Goal: Transaction & Acquisition: Subscribe to service/newsletter

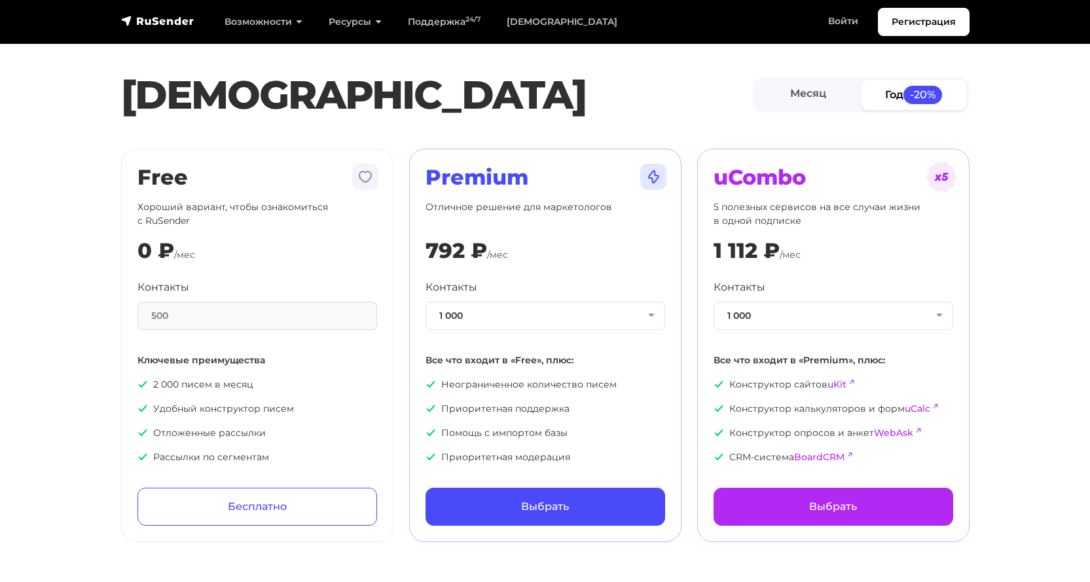
click at [69, 153] on section "Тарифы Месяц Год -20% Free Хороший вариант, чтобы ознакомиться с RuSender 0 ₽ /…" at bounding box center [545, 279] width 1090 height 526
click at [924, 20] on link "Регистрация" at bounding box center [924, 22] width 92 height 28
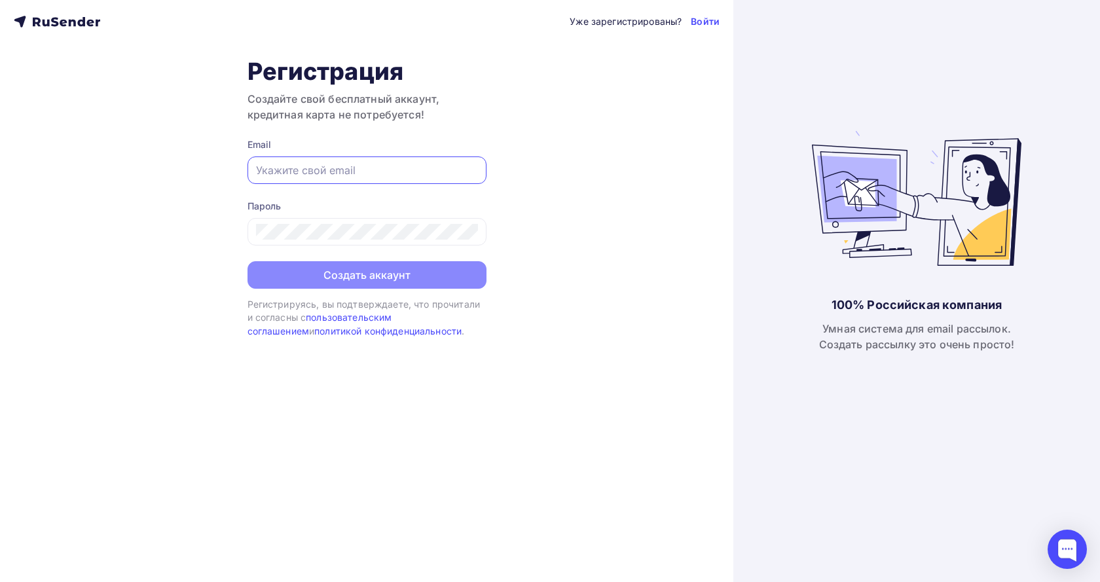
click at [340, 166] on input "text" at bounding box center [367, 170] width 222 height 16
click at [98, 413] on div "Уже зарегистрированы? Войти Регистрация Создайте свой бесплатный аккаунт, креди…" at bounding box center [366, 291] width 733 height 582
click at [65, 24] on icon at bounding box center [57, 22] width 86 height 16
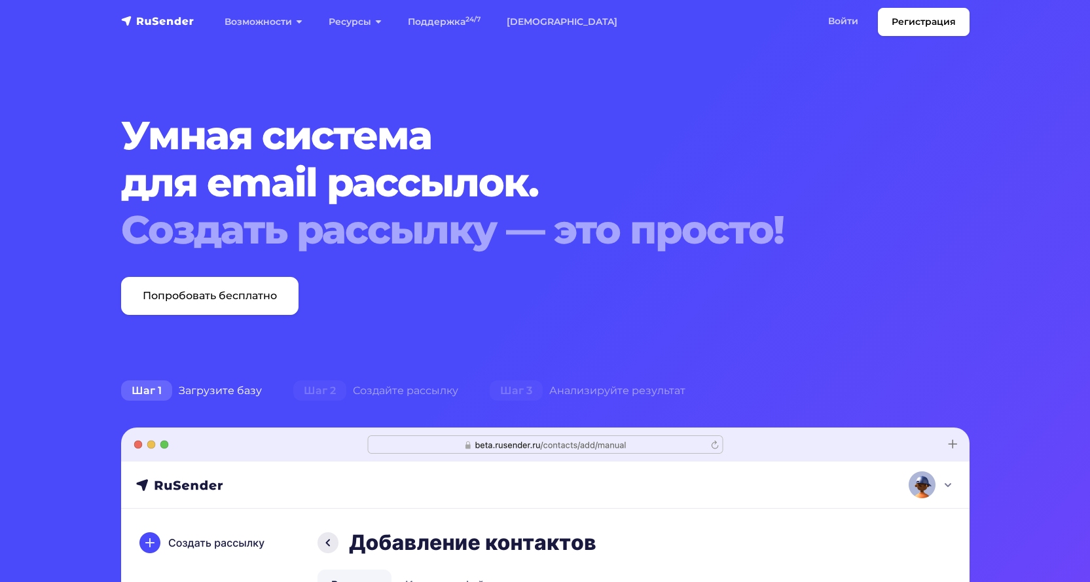
click at [657, 117] on h1 "Умная система для email рассылок. Создать рассылку — это просто!" at bounding box center [509, 182] width 776 height 141
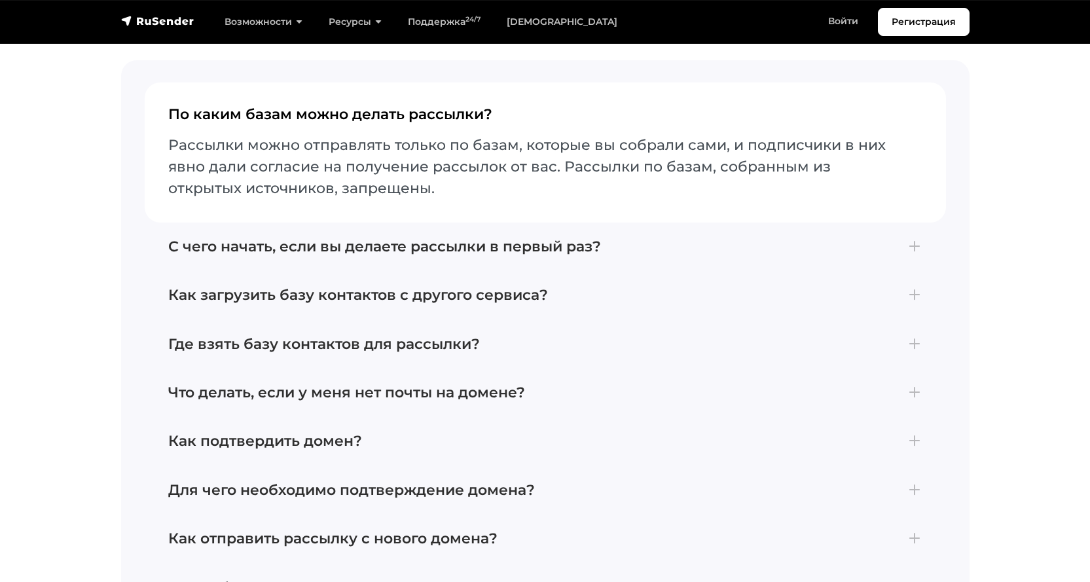
scroll to position [5564, 0]
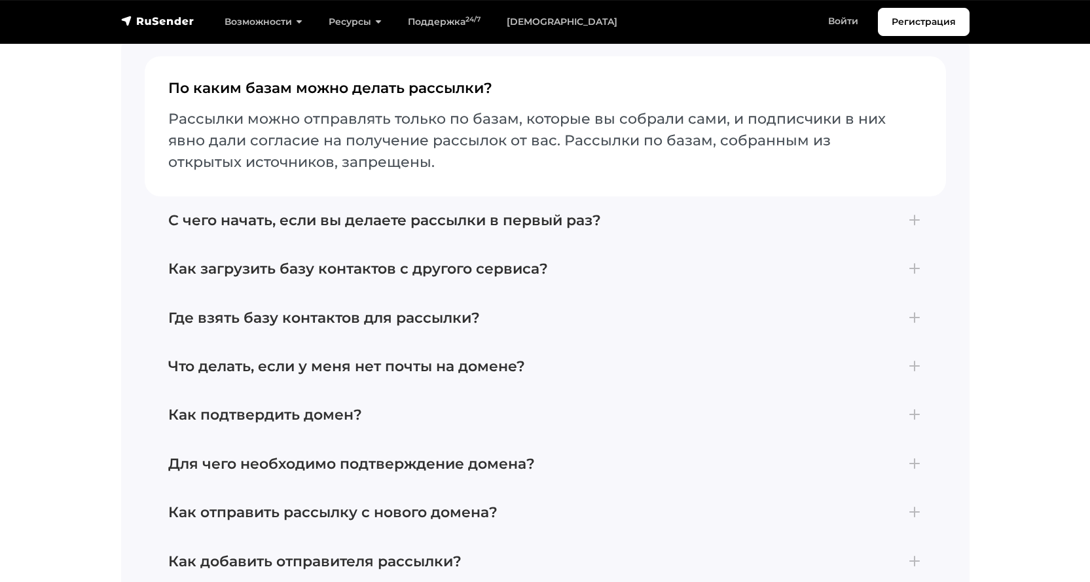
click at [158, 17] on img "navbar" at bounding box center [157, 20] width 73 height 13
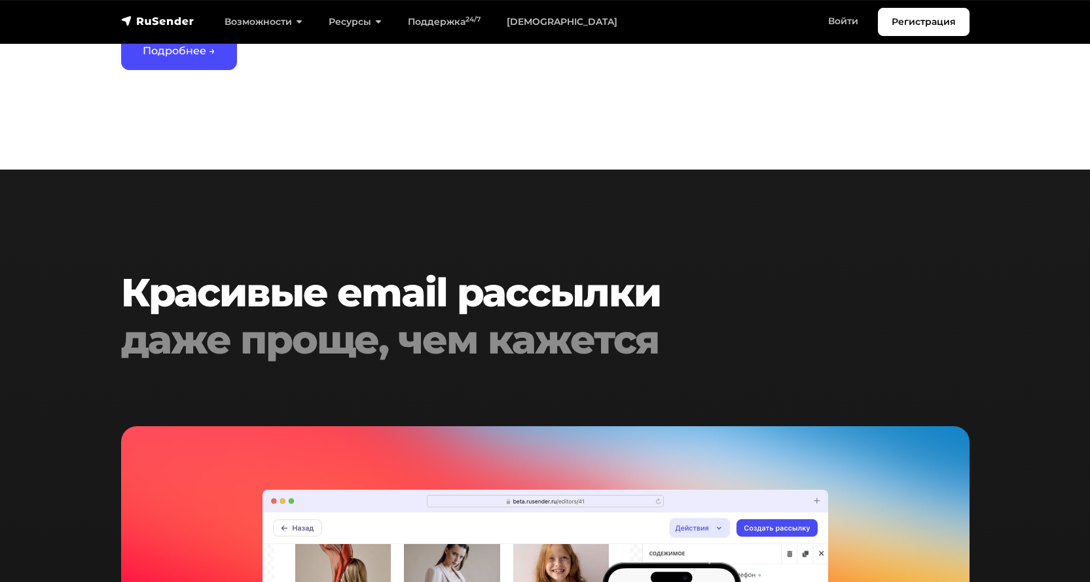
scroll to position [1964, 0]
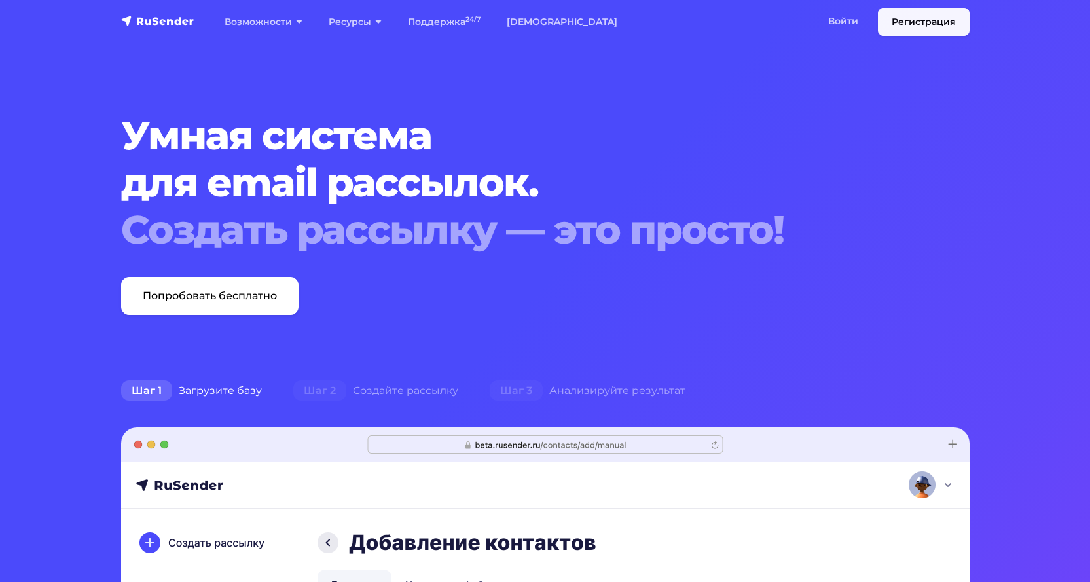
click at [930, 25] on link "Регистрация" at bounding box center [924, 22] width 92 height 28
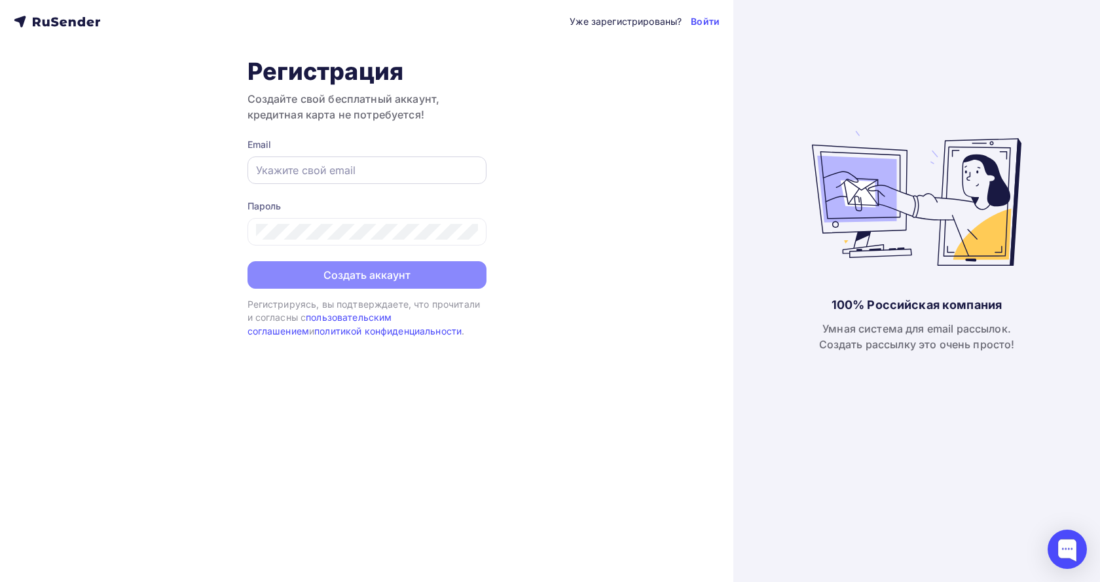
click at [311, 169] on input "text" at bounding box center [367, 170] width 222 height 16
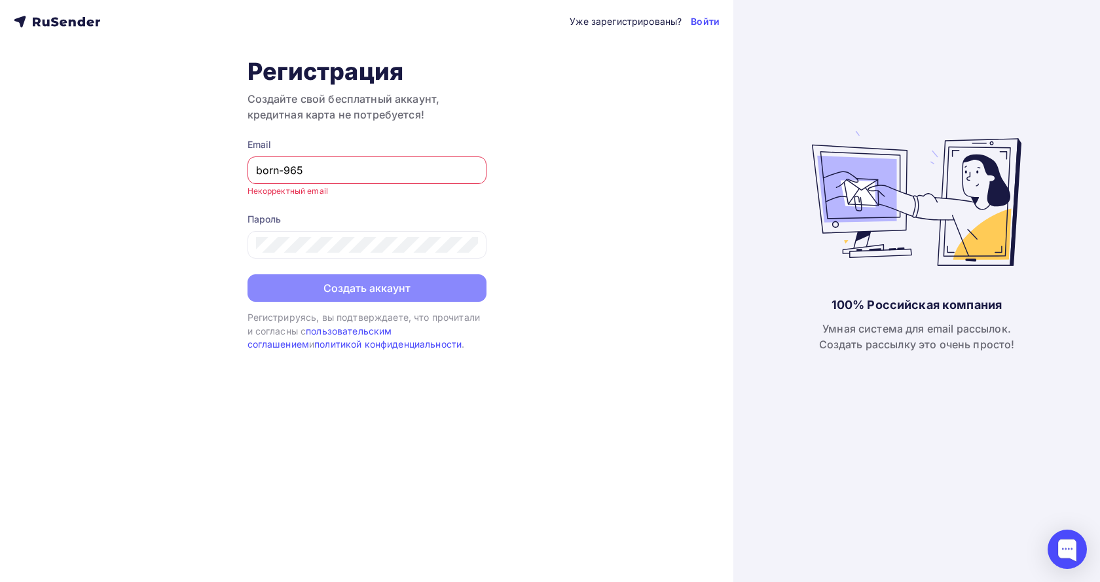
click at [285, 170] on input "born-965" at bounding box center [367, 170] width 222 height 16
click at [319, 172] on input "born-965" at bounding box center [367, 170] width 222 height 16
click at [285, 168] on input "born-965" at bounding box center [367, 170] width 222 height 16
click at [329, 169] on input "born-1965" at bounding box center [367, 170] width 222 height 16
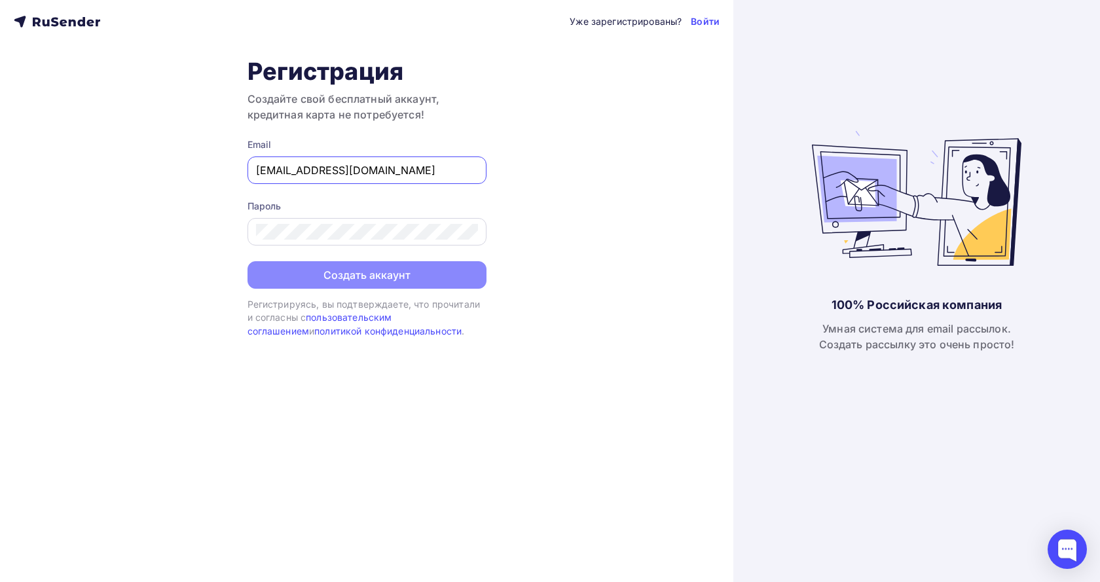
type input "born-1965@mail.ru"
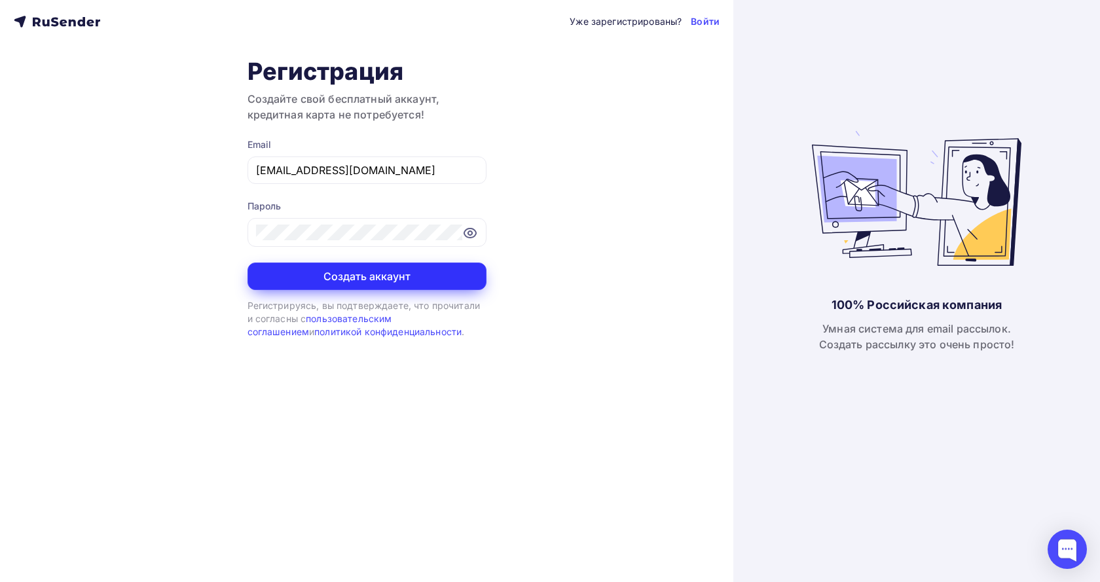
click at [395, 273] on button "Создать аккаунт" at bounding box center [366, 276] width 239 height 27
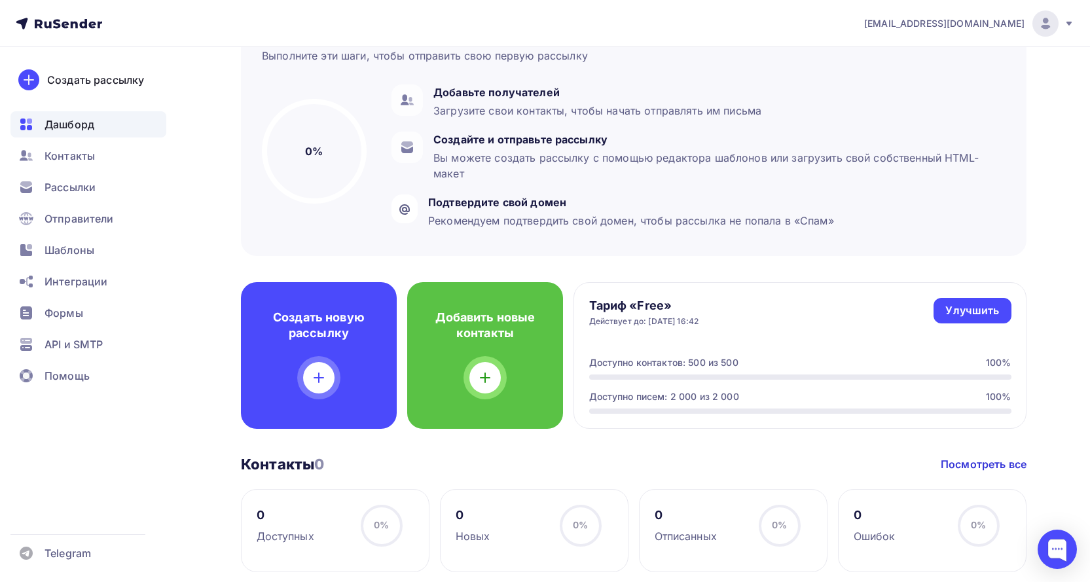
scroll to position [65, 0]
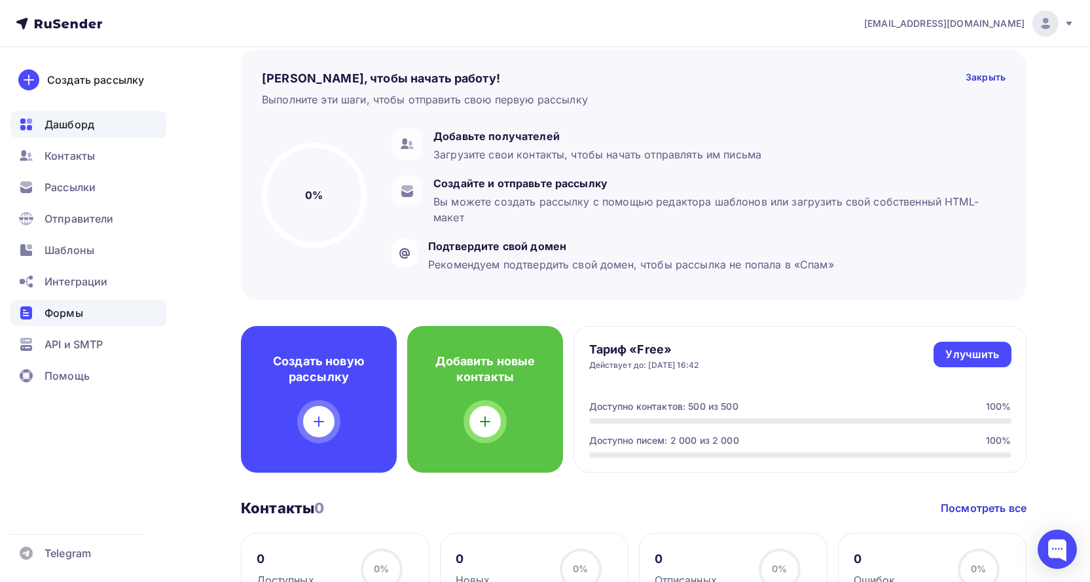
click at [69, 309] on span "Формы" at bounding box center [64, 313] width 39 height 16
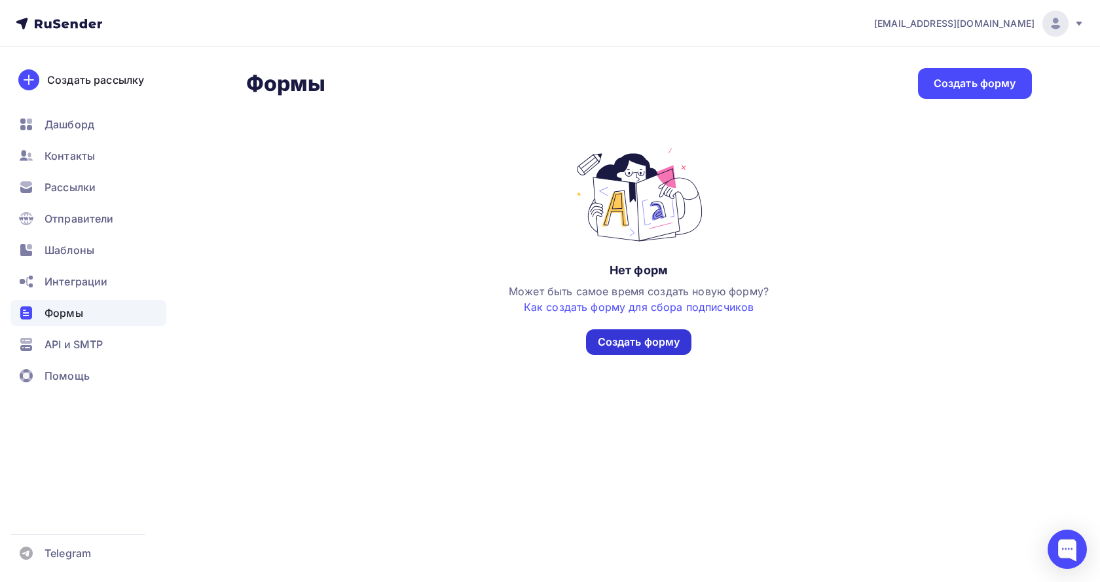
click at [652, 343] on div "Создать форму" at bounding box center [639, 342] width 82 height 15
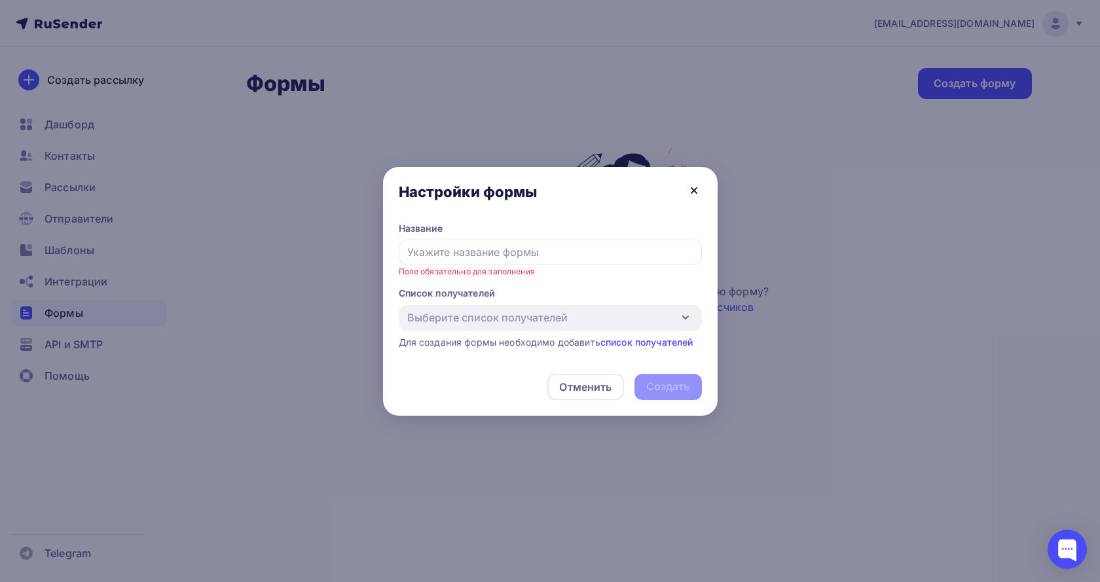
click at [699, 187] on icon at bounding box center [694, 191] width 16 height 16
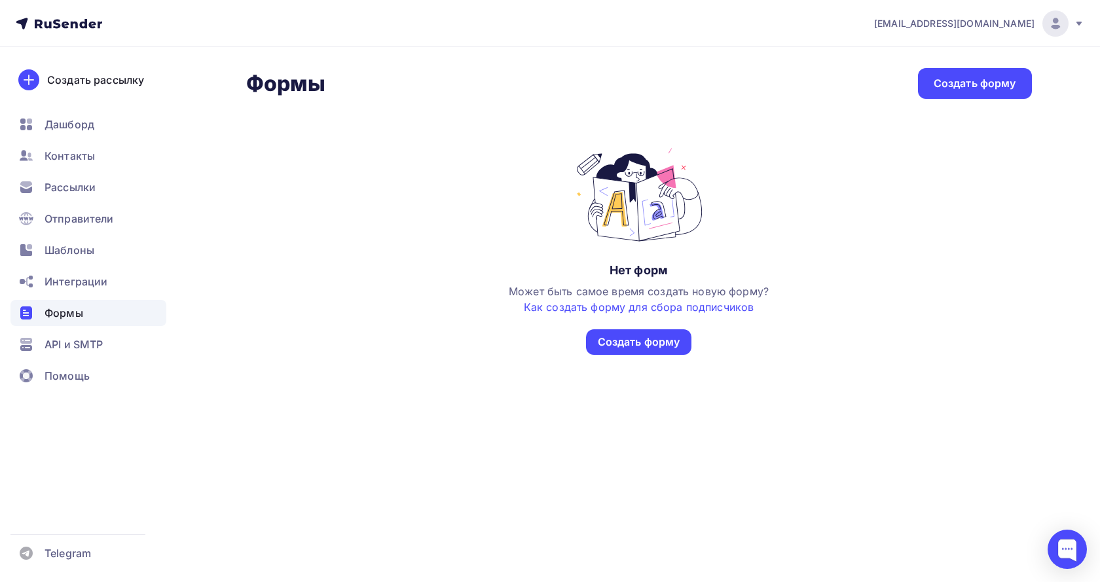
click at [403, 295] on div "Нет форм Может быть самое время создать новую форму? Как создать форму для сбор…" at bounding box center [639, 250] width 786 height 209
click at [73, 376] on span "Помощь" at bounding box center [67, 376] width 45 height 16
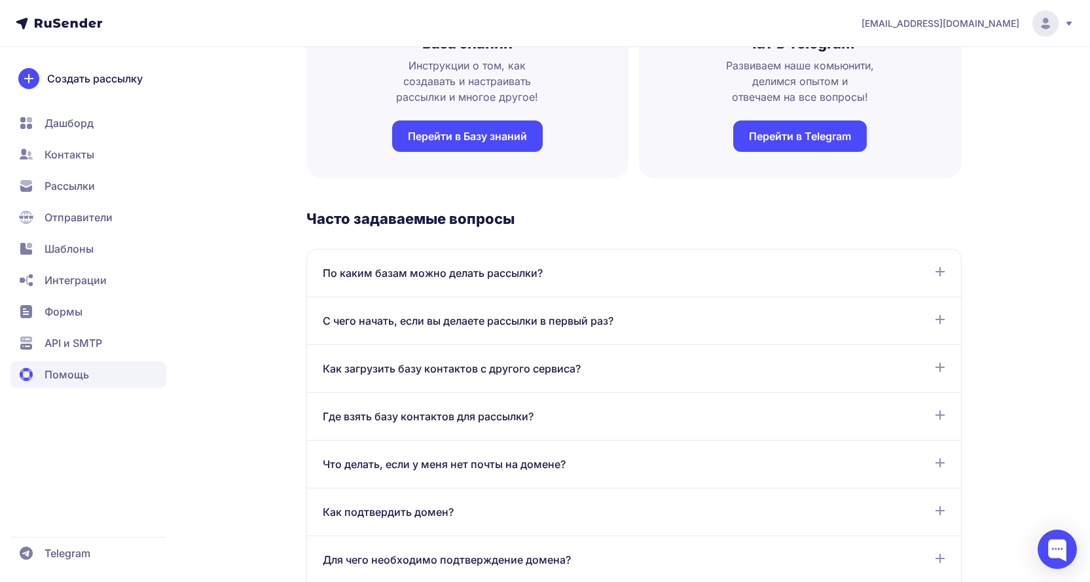
scroll to position [262, 0]
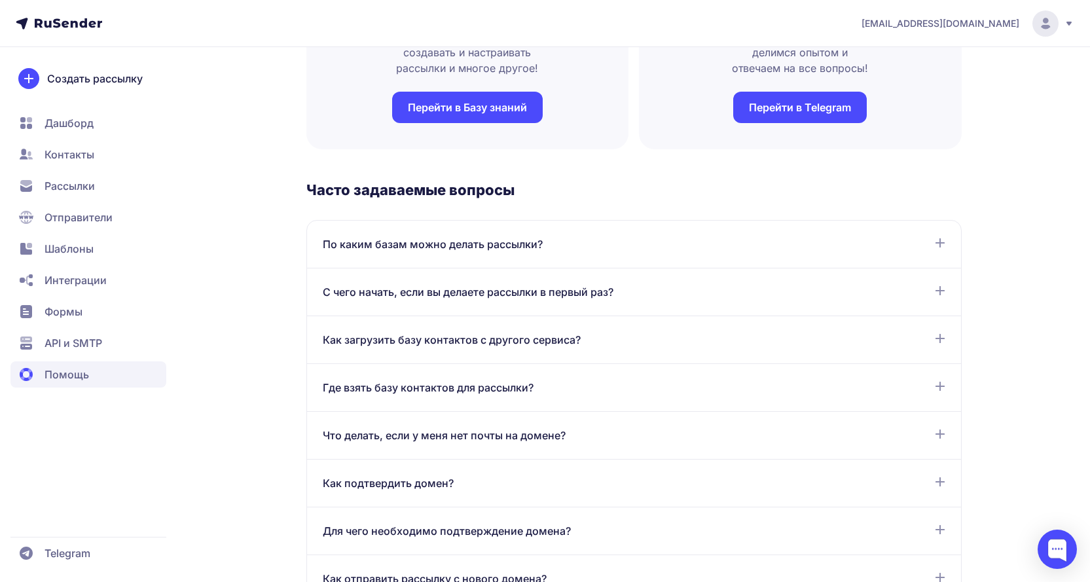
click at [530, 241] on span "По каким базам можно делать рассылки?" at bounding box center [433, 244] width 220 height 16
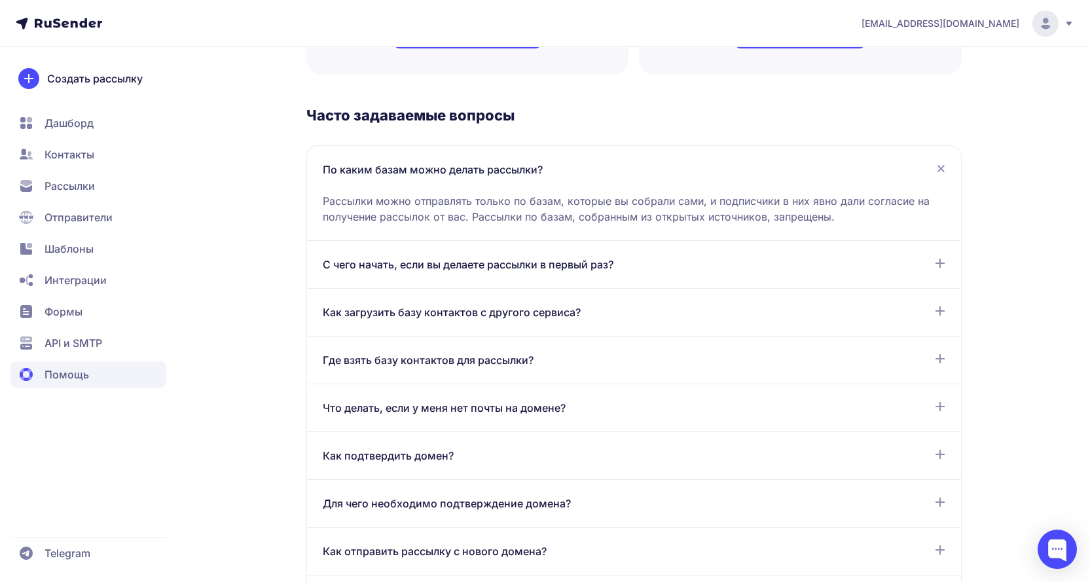
scroll to position [393, 0]
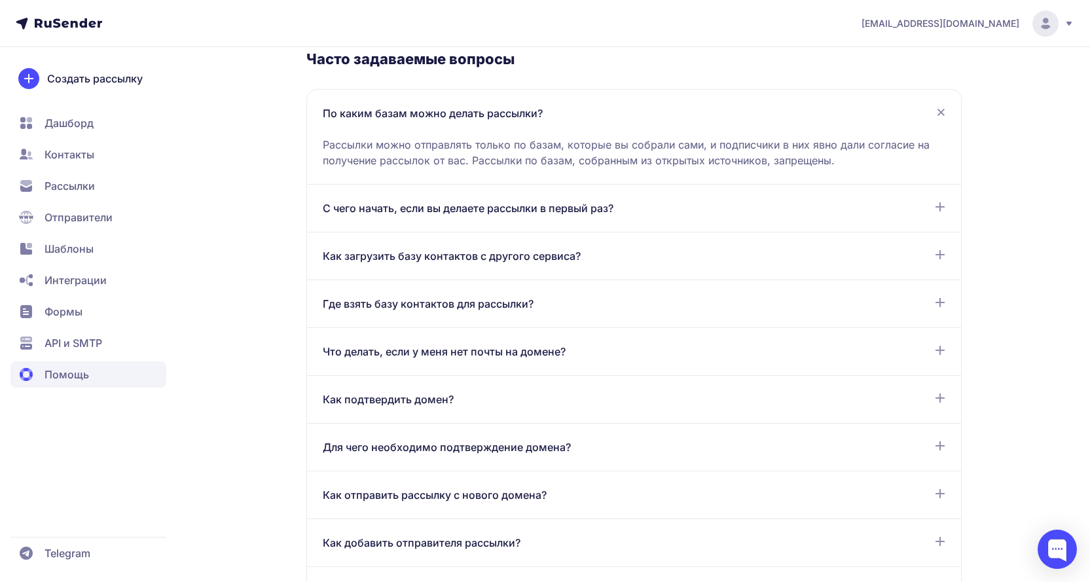
click at [500, 212] on span "С чего начать, если вы делаете рассылки в первый раз?" at bounding box center [468, 208] width 291 height 16
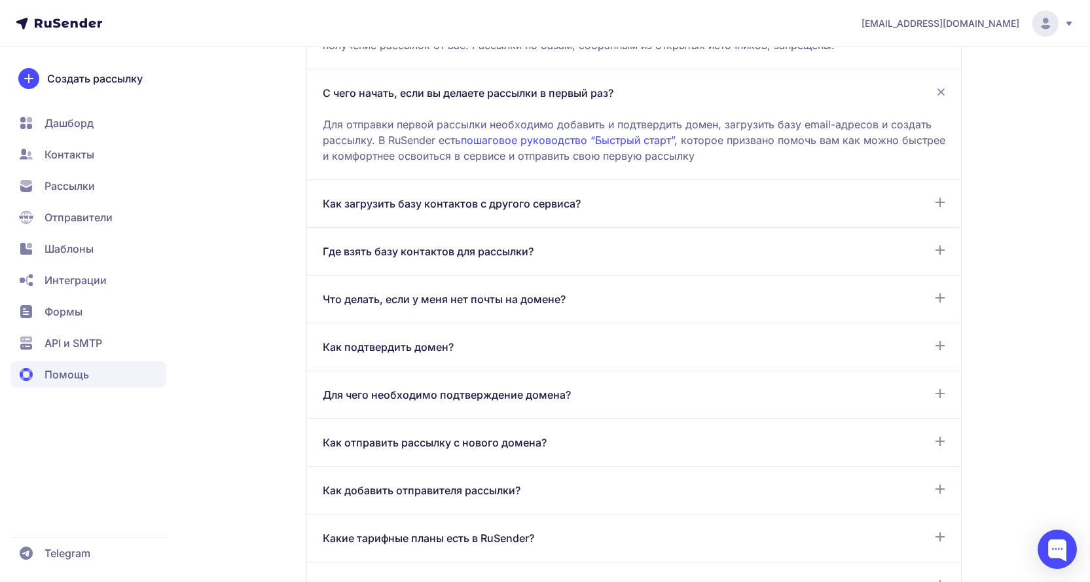
scroll to position [524, 0]
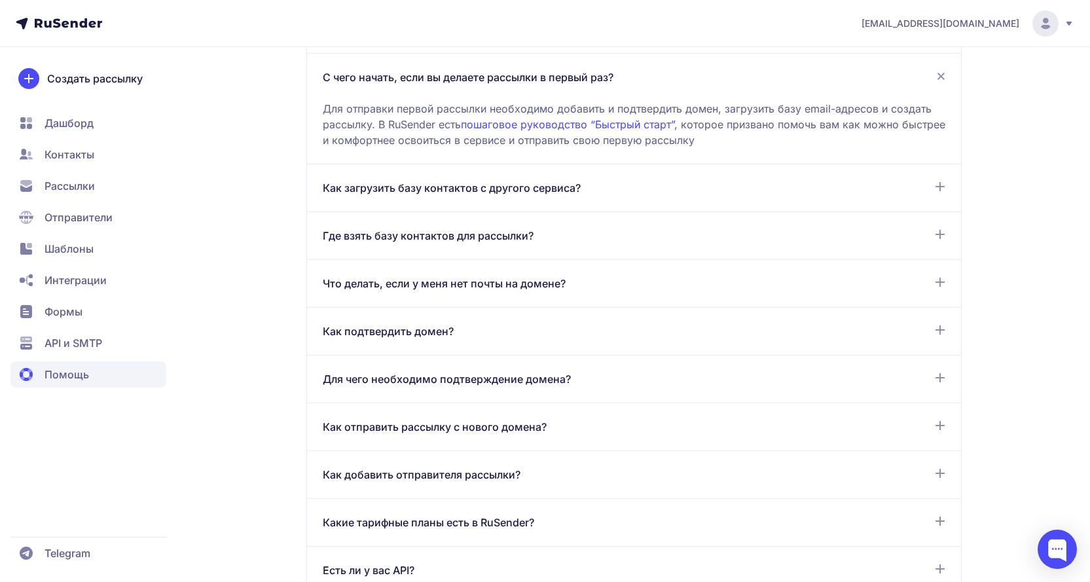
click at [553, 118] on link "пошаговое руководство “Быстрый старт”" at bounding box center [567, 124] width 213 height 13
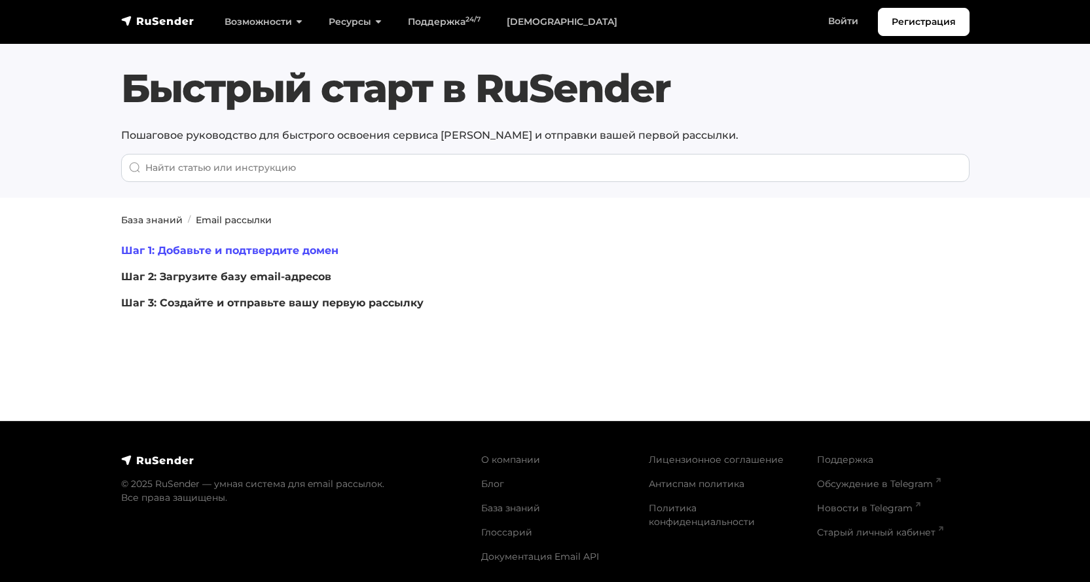
click at [264, 248] on link "Шаг 1: Добавьте и подтвердите домен" at bounding box center [229, 250] width 217 height 12
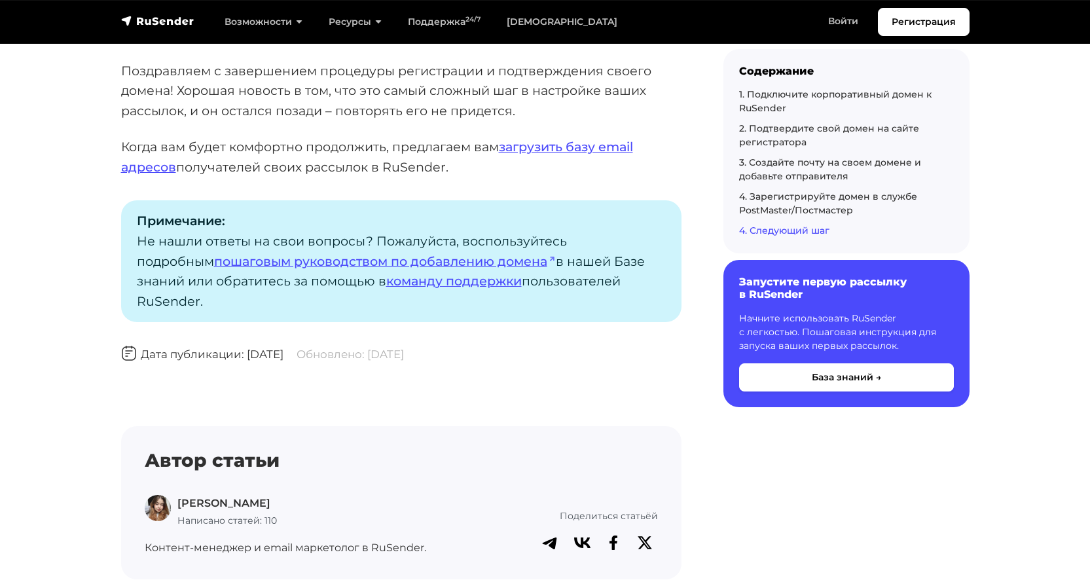
scroll to position [3928, 0]
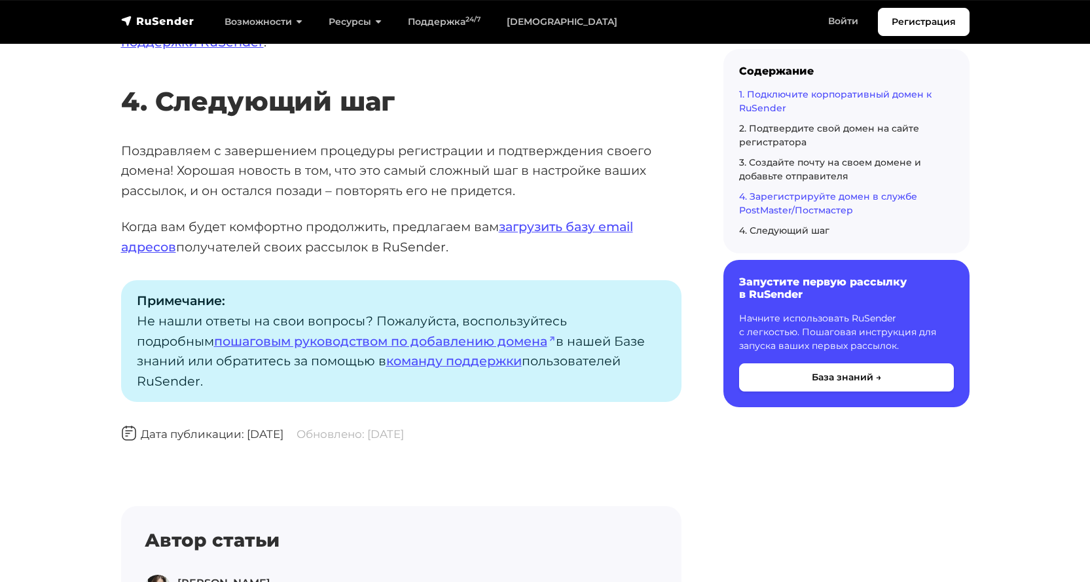
click at [879, 92] on link "1. Подключите корпоративный домен к RuSender" at bounding box center [835, 101] width 192 height 26
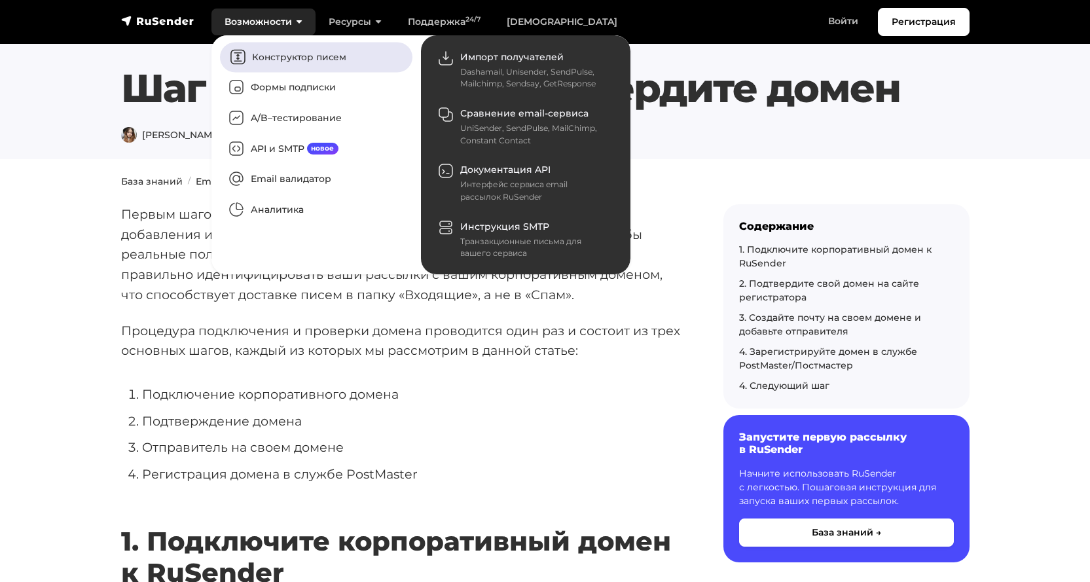
click at [295, 56] on link "Конструктор писем" at bounding box center [316, 57] width 192 height 30
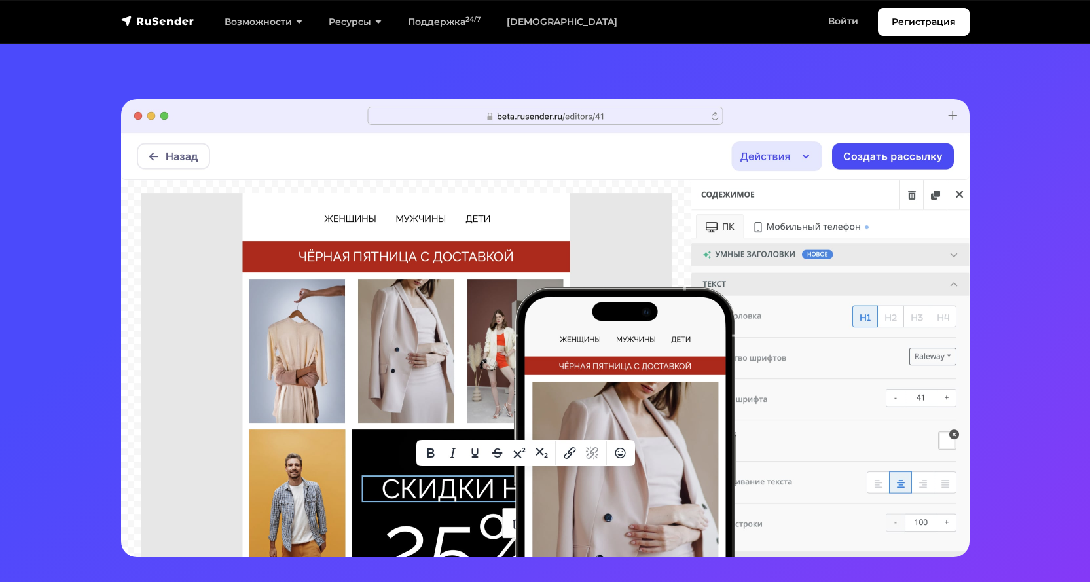
scroll to position [131, 0]
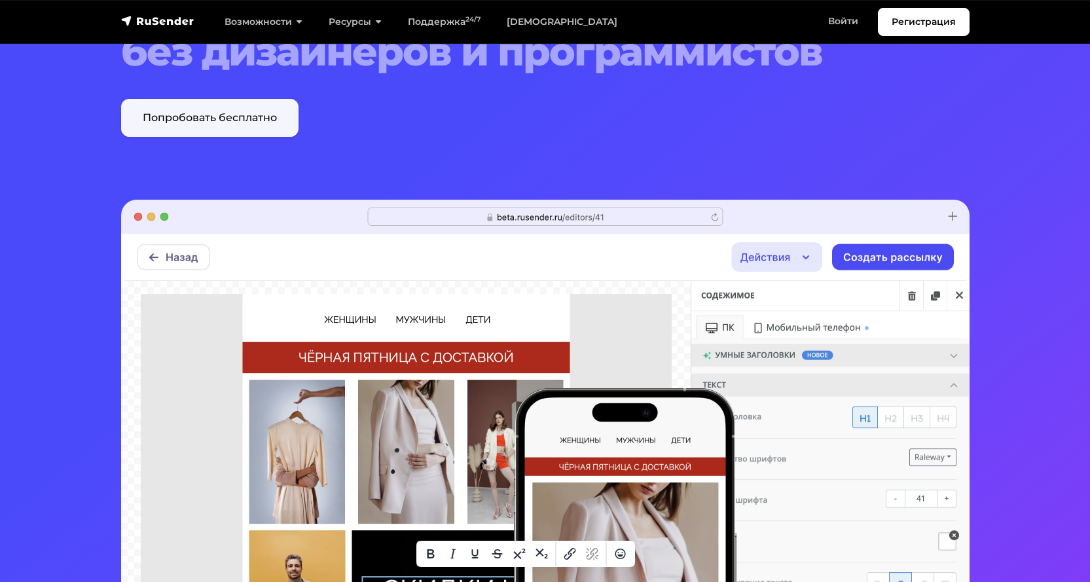
click at [268, 118] on link "Попробовать бесплатно" at bounding box center [209, 118] width 177 height 38
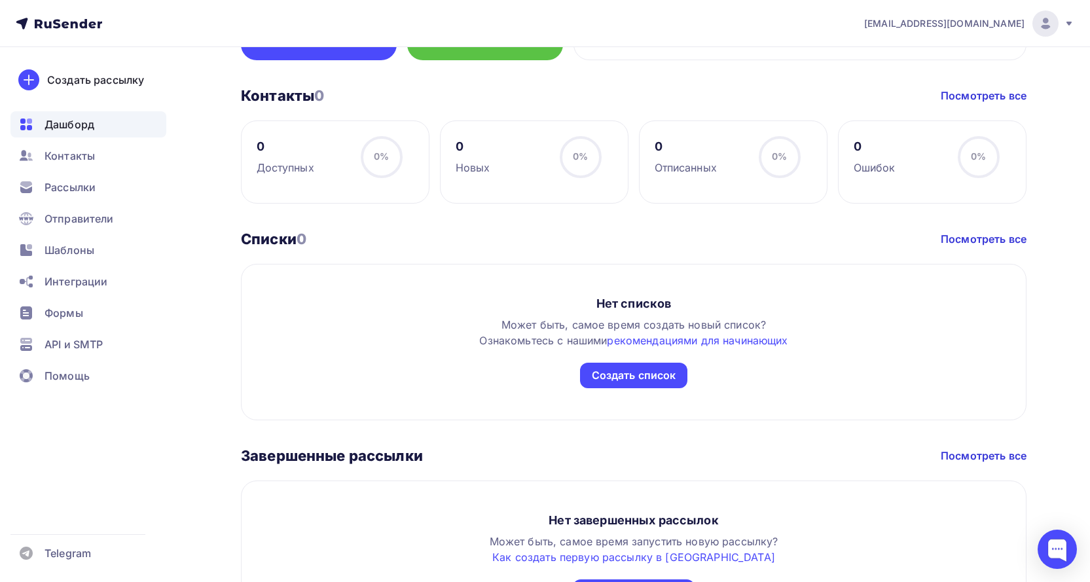
scroll to position [585, 0]
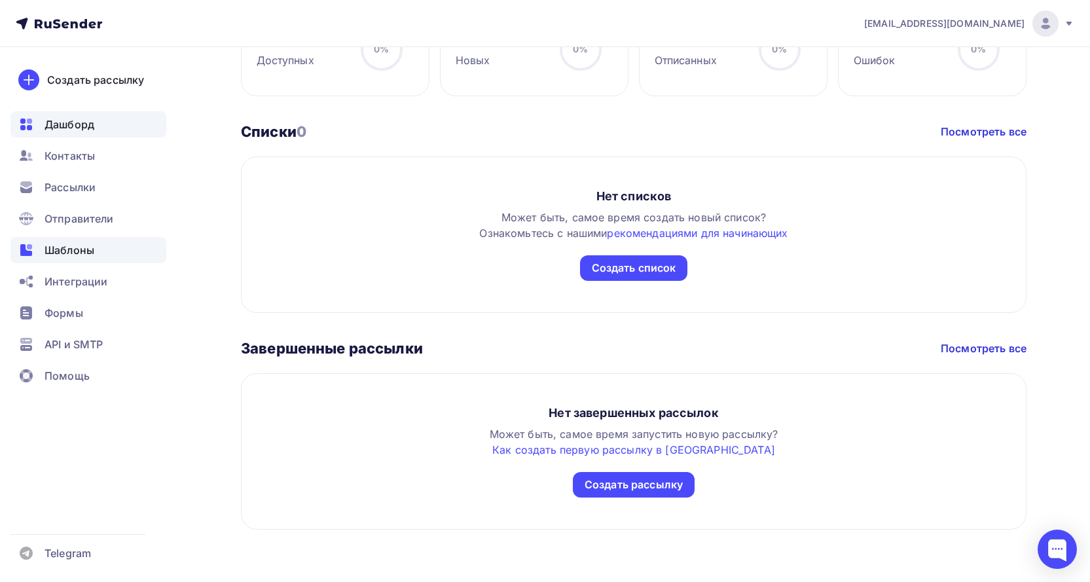
click at [89, 247] on span "Шаблоны" at bounding box center [70, 250] width 50 height 16
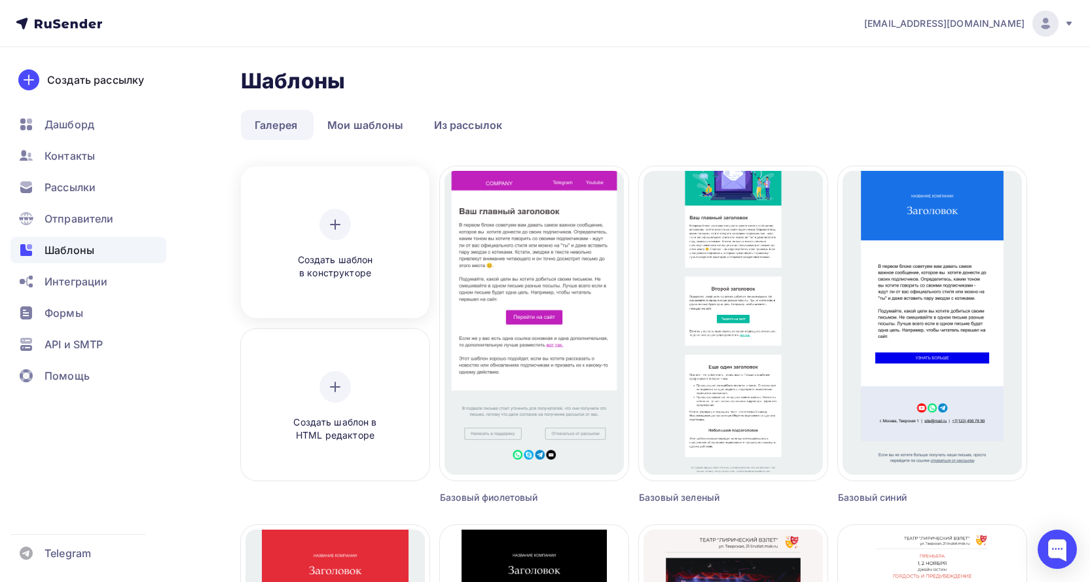
click at [346, 222] on div at bounding box center [334, 224] width 31 height 31
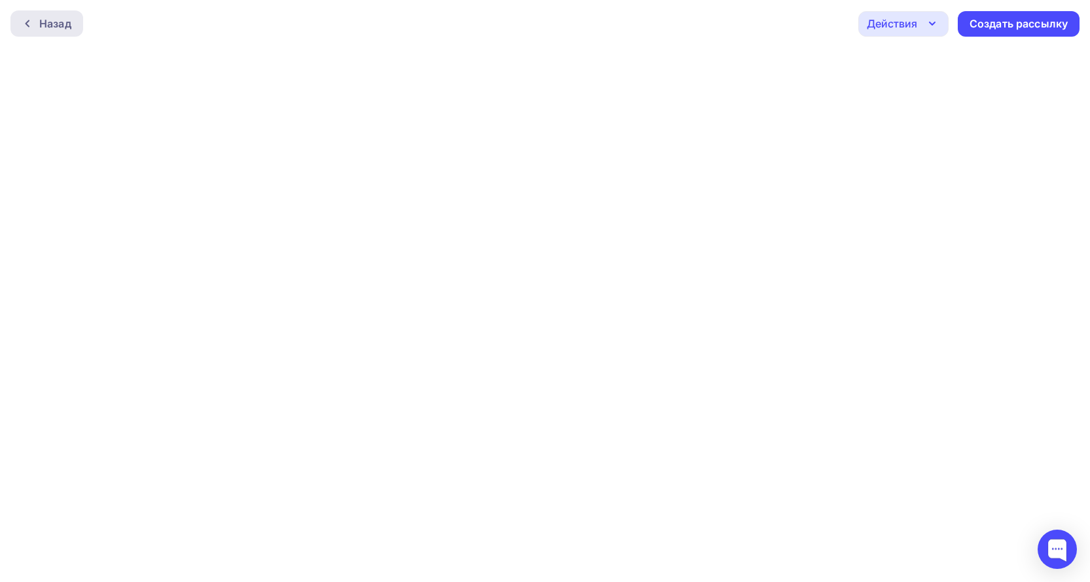
click at [58, 18] on div "Назад" at bounding box center [55, 24] width 32 height 16
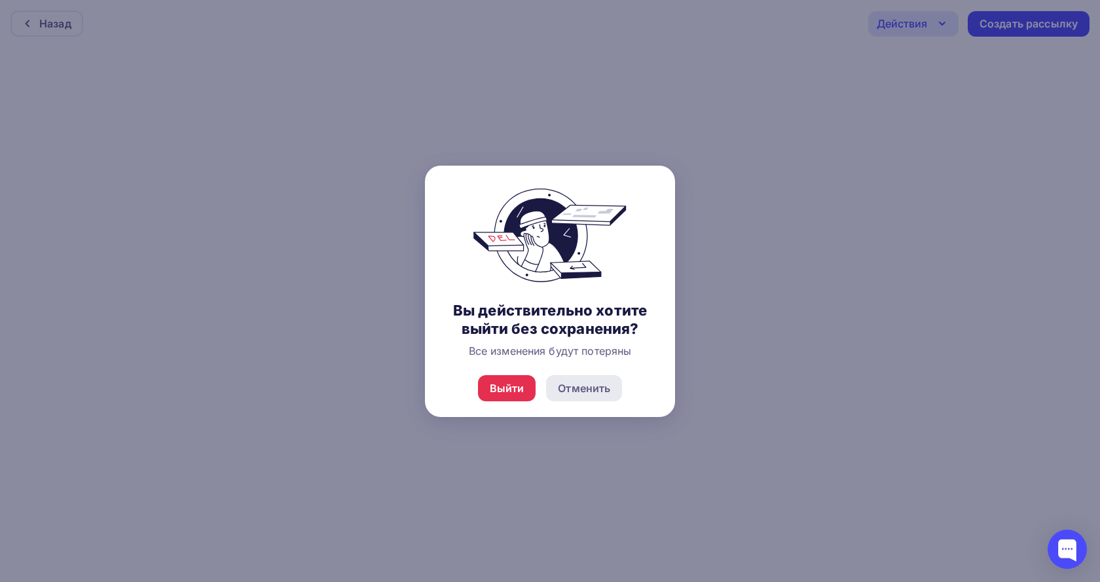
click at [590, 386] on div "Отменить" at bounding box center [584, 388] width 52 height 16
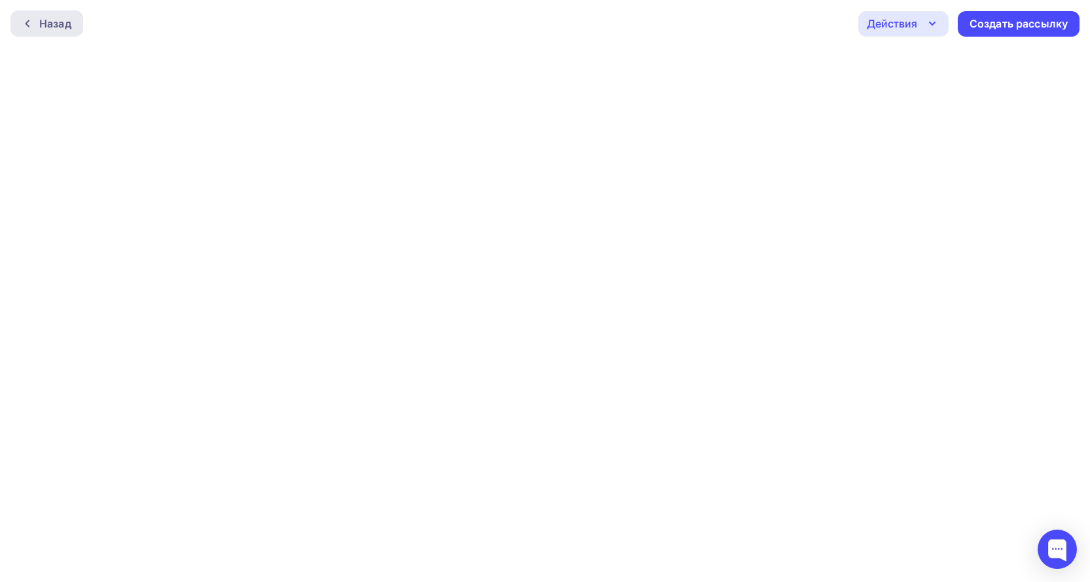
click at [41, 23] on div "Назад" at bounding box center [55, 24] width 32 height 16
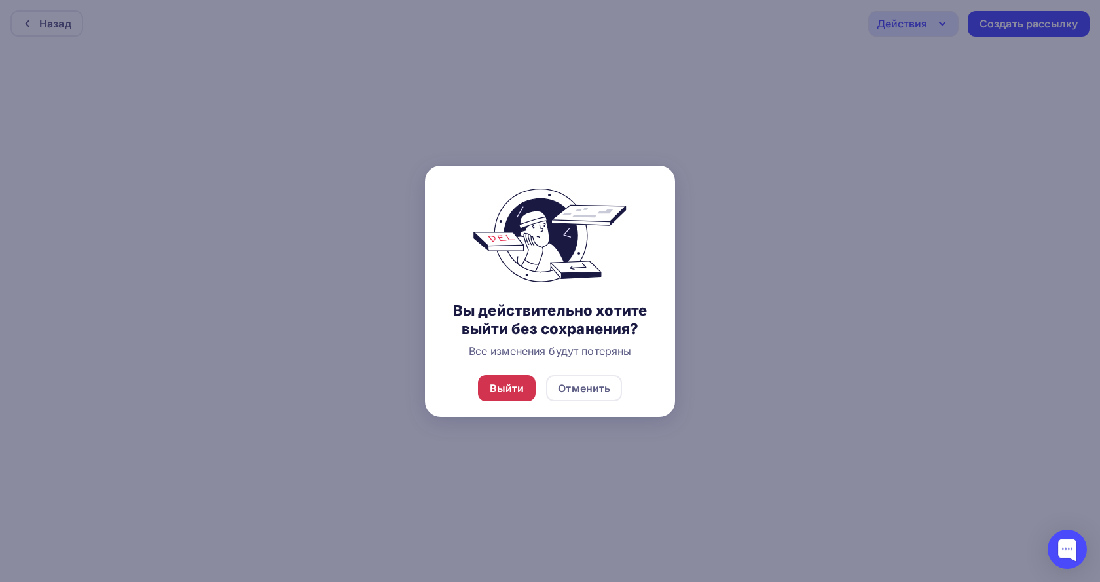
click at [504, 393] on div "Выйти" at bounding box center [507, 388] width 35 height 16
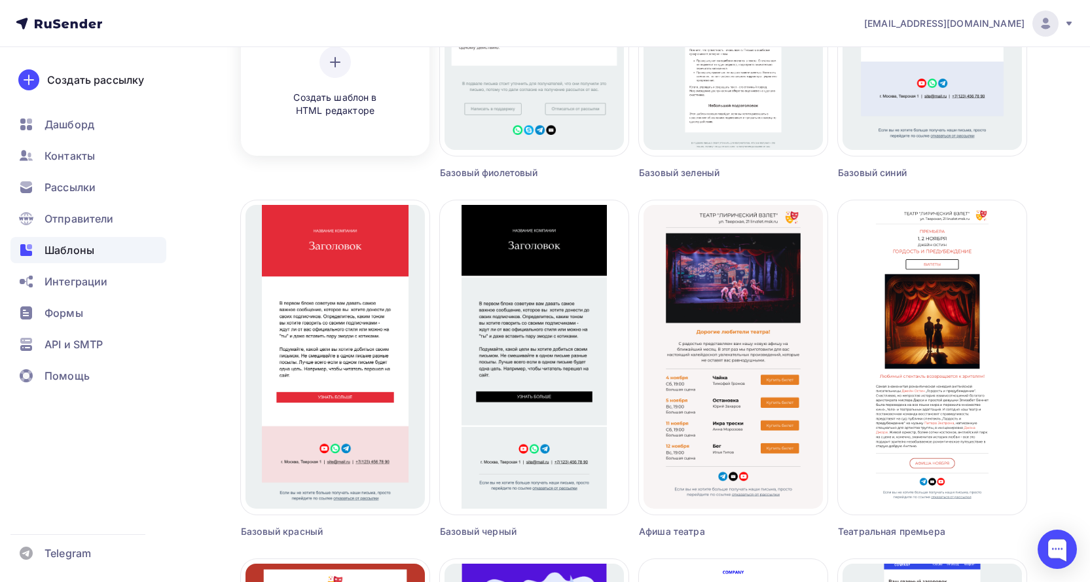
scroll to position [327, 0]
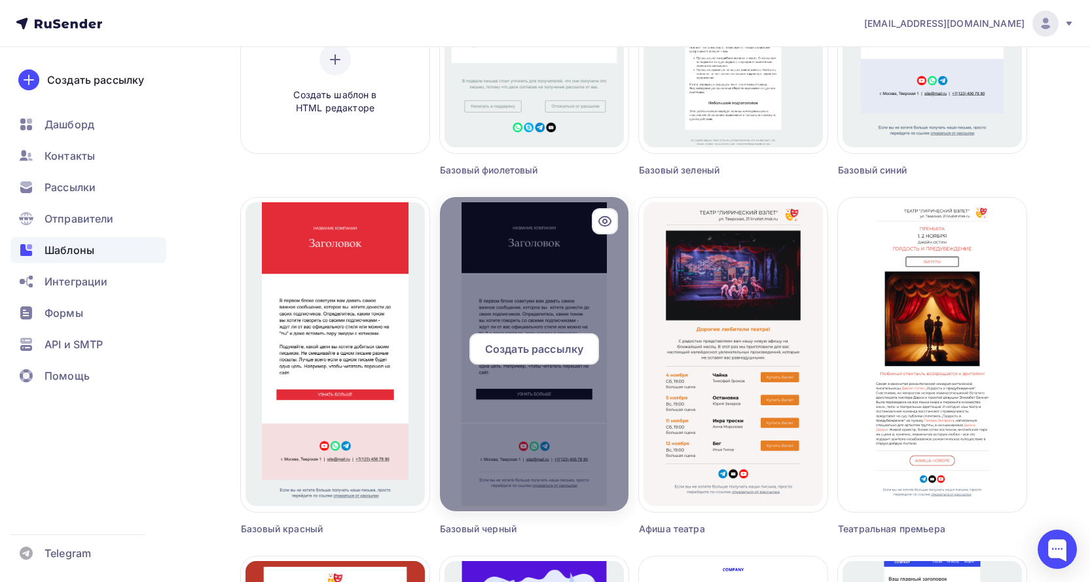
click at [521, 293] on div at bounding box center [534, 354] width 189 height 314
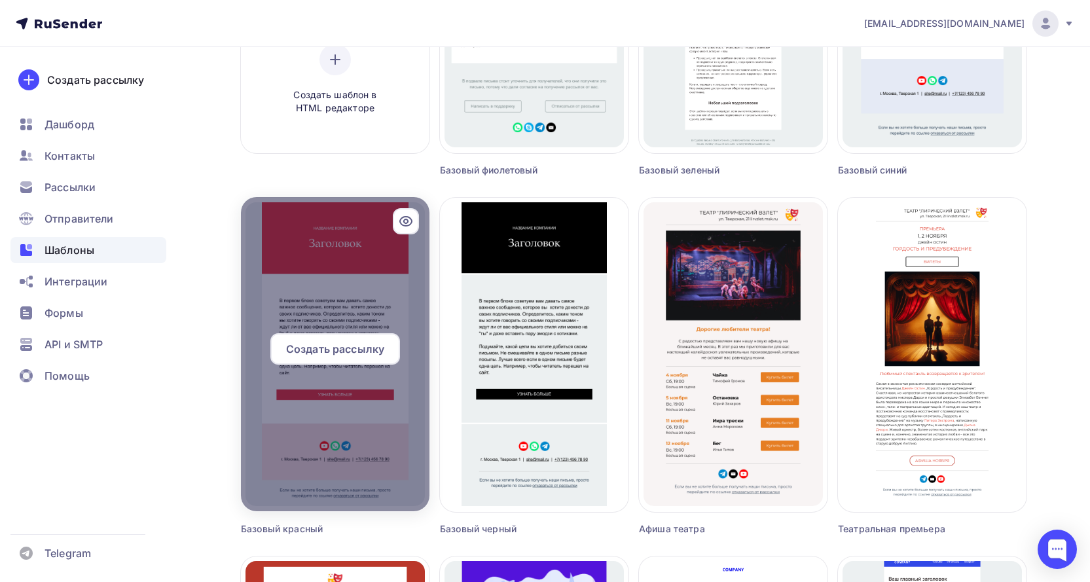
click at [408, 217] on icon at bounding box center [406, 221] width 12 height 9
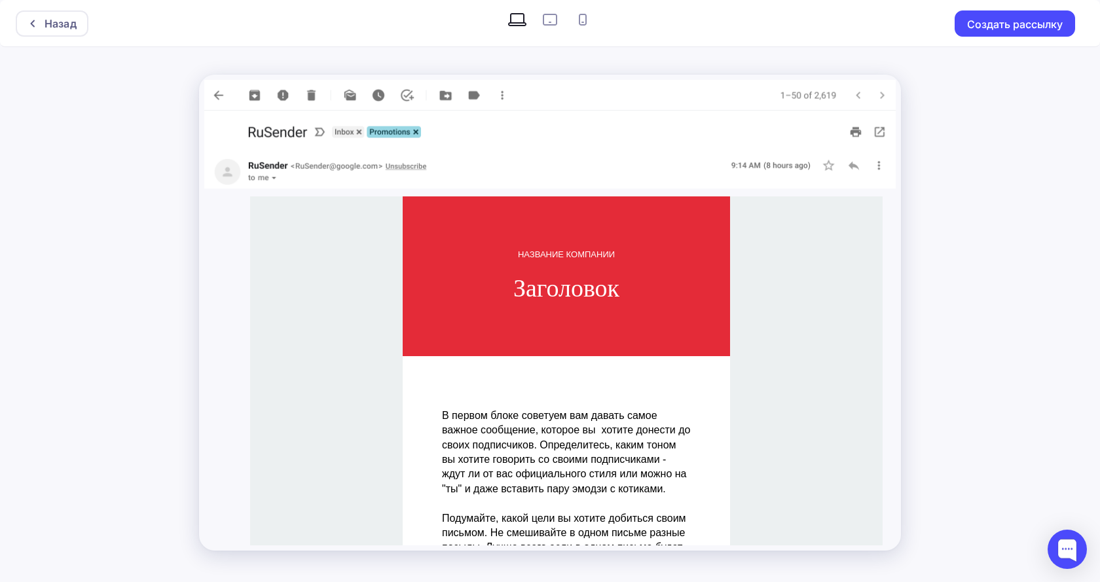
click at [134, 125] on div "Назад Создать рассылку" at bounding box center [550, 291] width 1100 height 582
click at [61, 28] on div "Назад" at bounding box center [61, 24] width 32 height 16
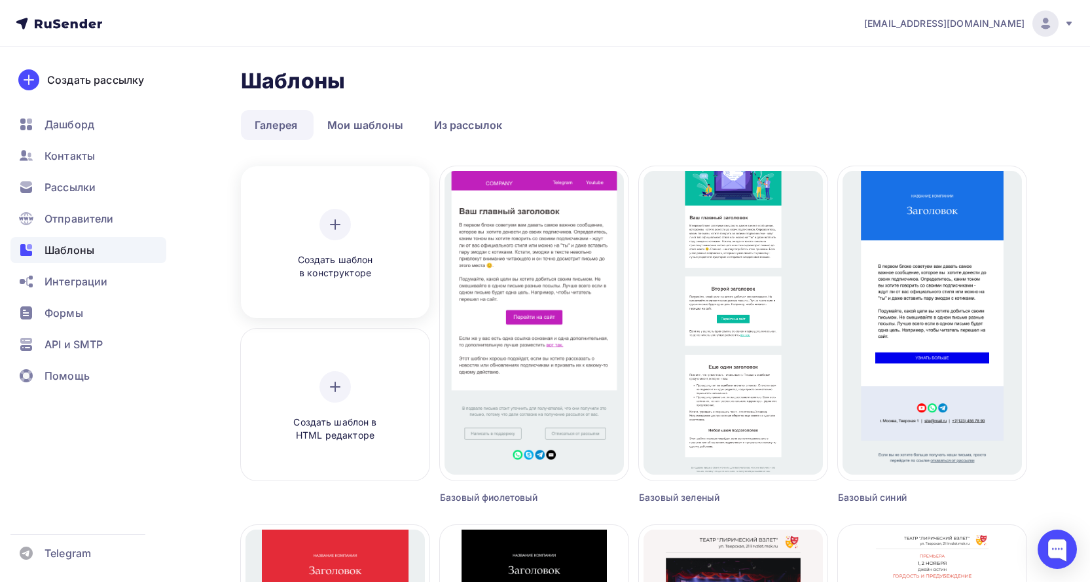
click at [331, 234] on div at bounding box center [334, 224] width 31 height 31
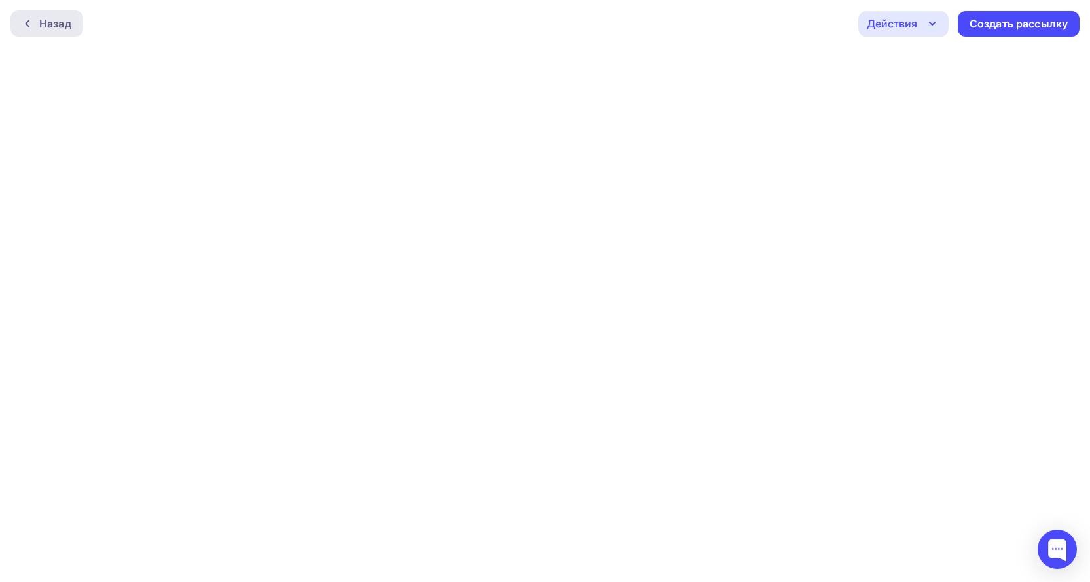
click at [59, 26] on div "Назад" at bounding box center [55, 24] width 32 height 16
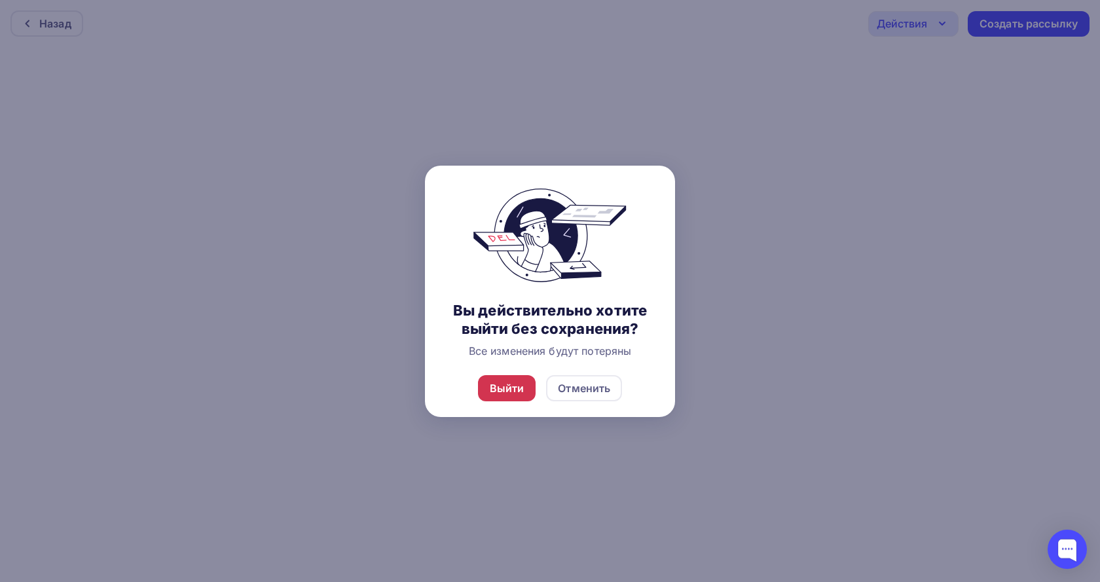
click at [515, 384] on div "Выйти" at bounding box center [507, 388] width 35 height 16
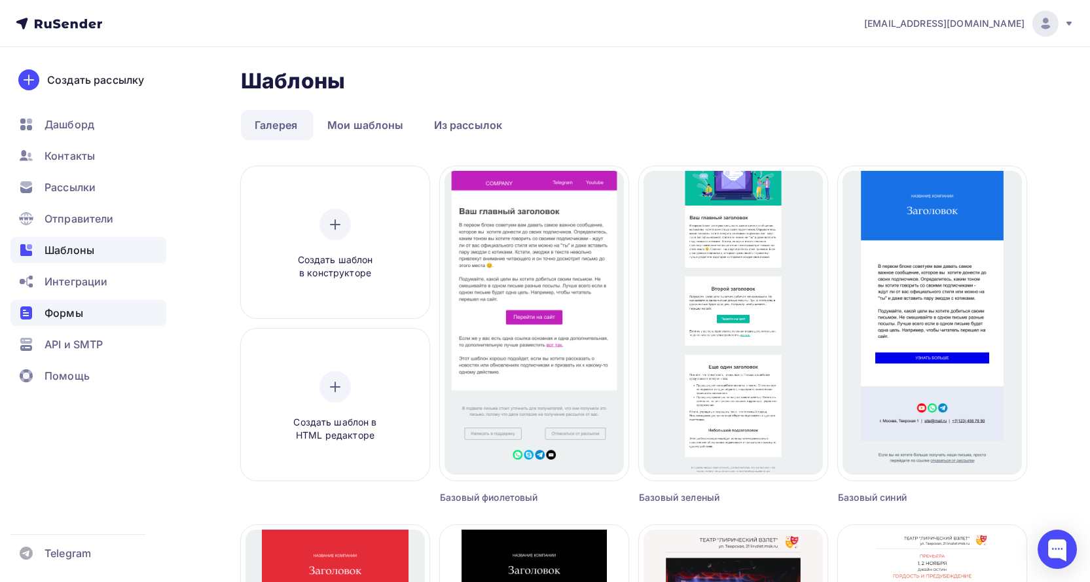
click at [77, 310] on span "Формы" at bounding box center [64, 313] width 39 height 16
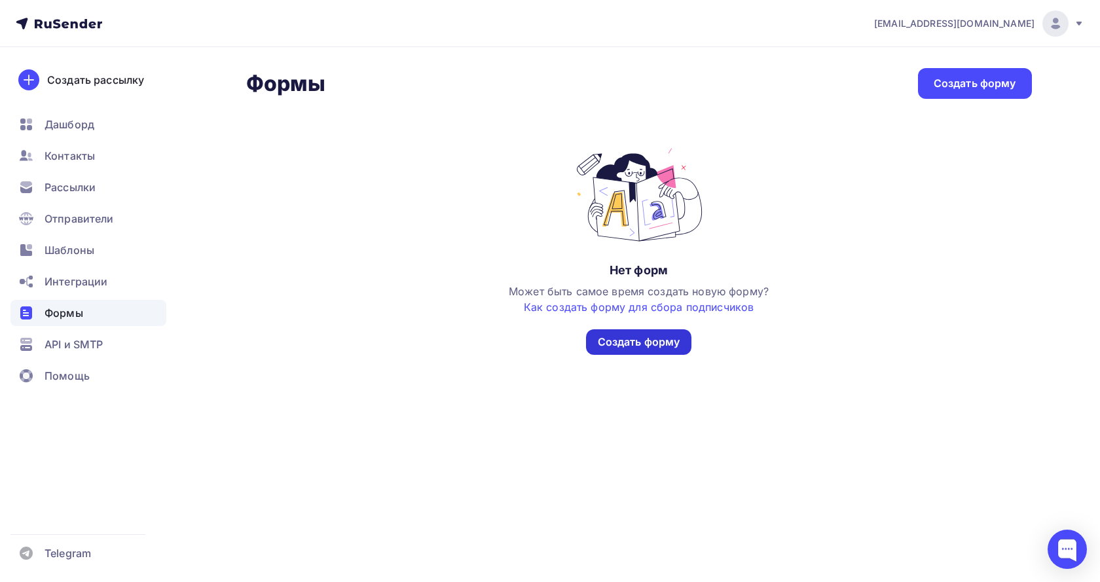
click at [667, 341] on div "Создать форму" at bounding box center [639, 342] width 82 height 15
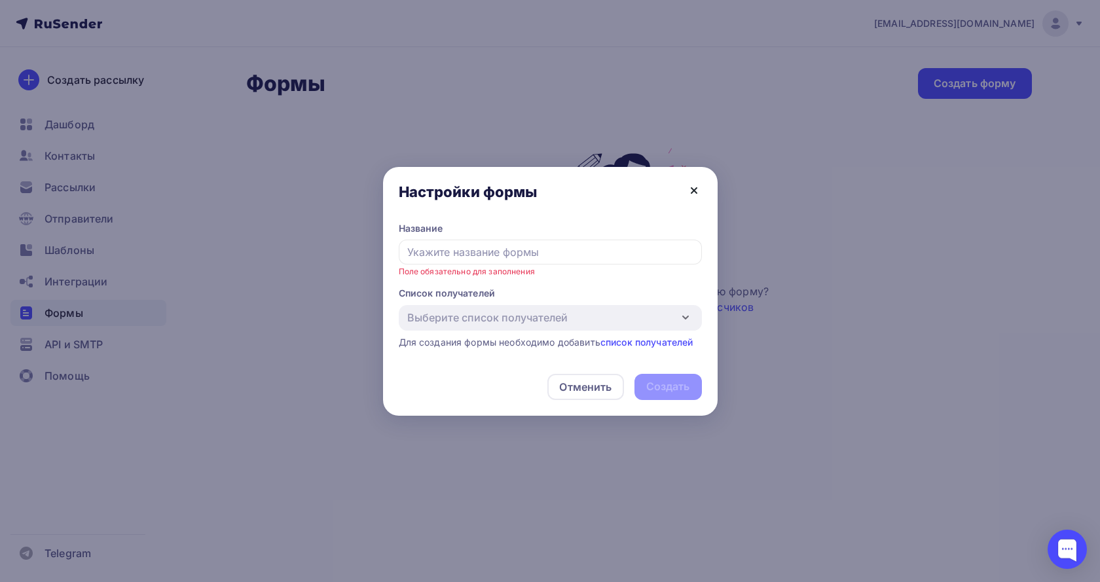
click at [693, 190] on icon at bounding box center [693, 190] width 5 height 5
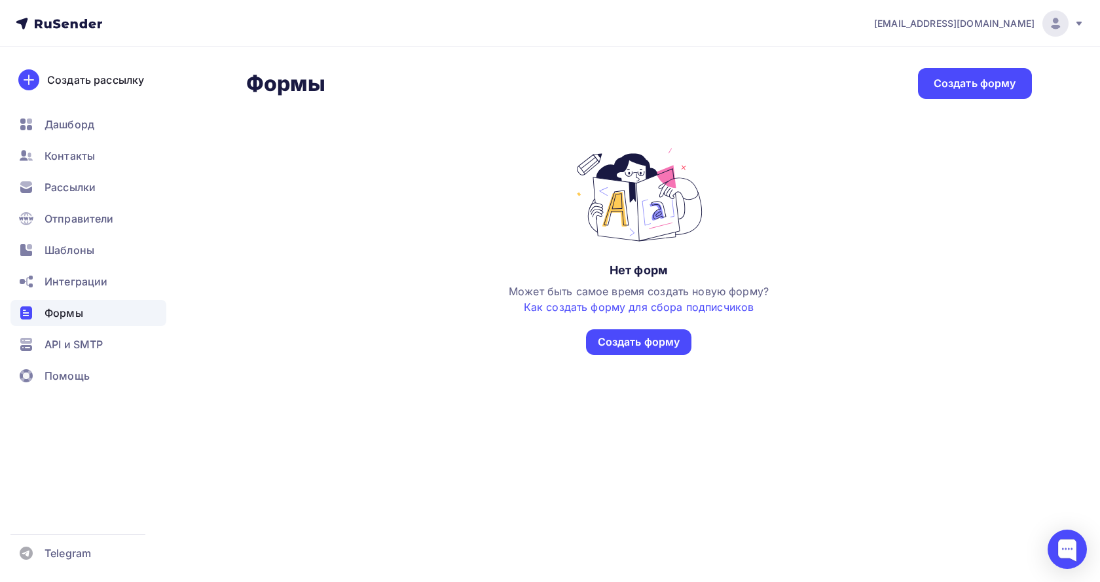
click at [376, 233] on div "Нет форм Может быть самое время создать новую форму? Как создать форму для сбор…" at bounding box center [639, 250] width 786 height 209
